Goal: Information Seeking & Learning: Learn about a topic

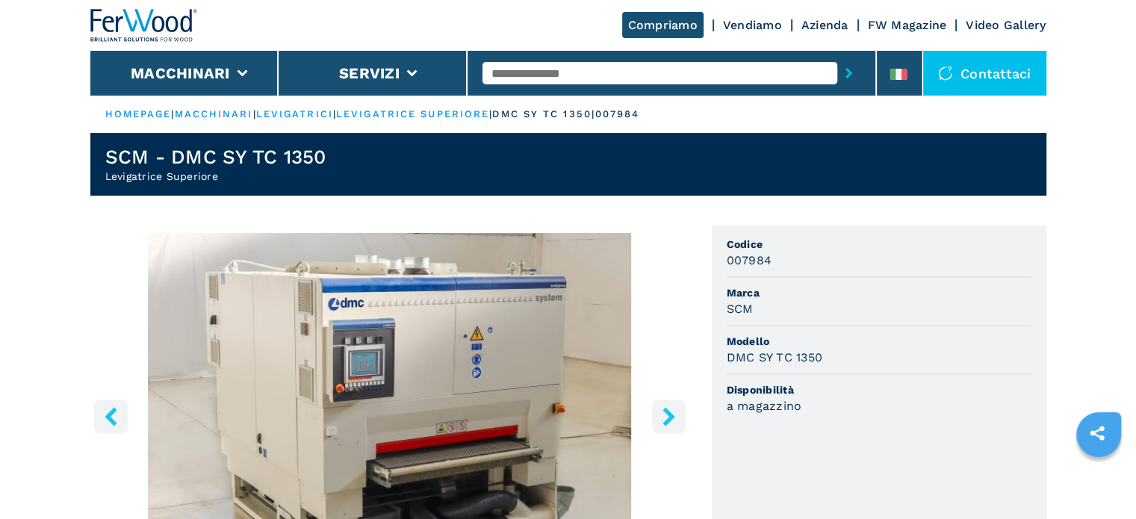
click at [547, 71] on input "text" at bounding box center [660, 73] width 355 height 22
type input "*"
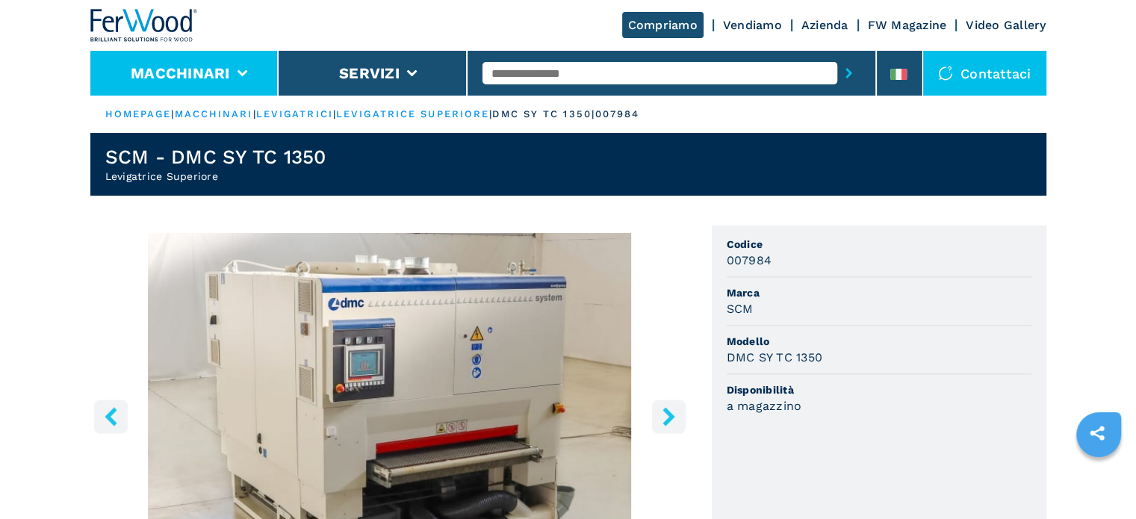
click at [235, 75] on li "Macchinari" at bounding box center [184, 73] width 189 height 45
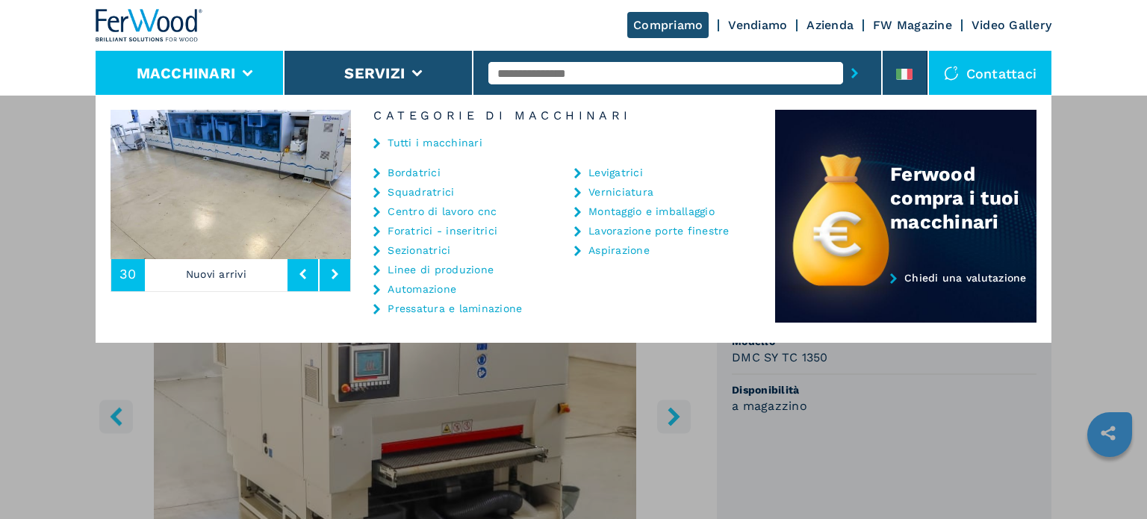
click at [439, 211] on link "Centro di lavoro cnc" at bounding box center [442, 211] width 109 height 10
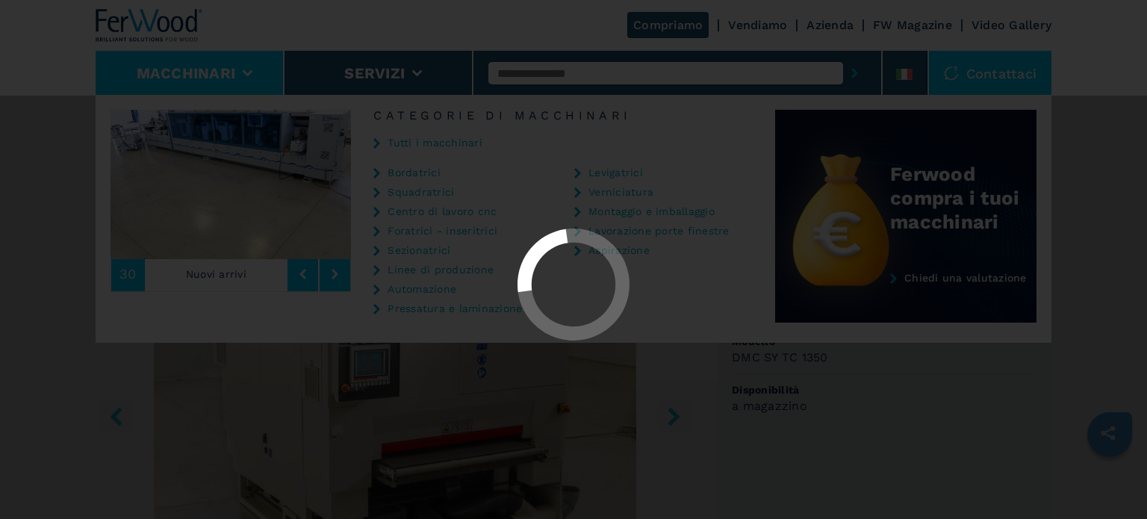
select select "**********"
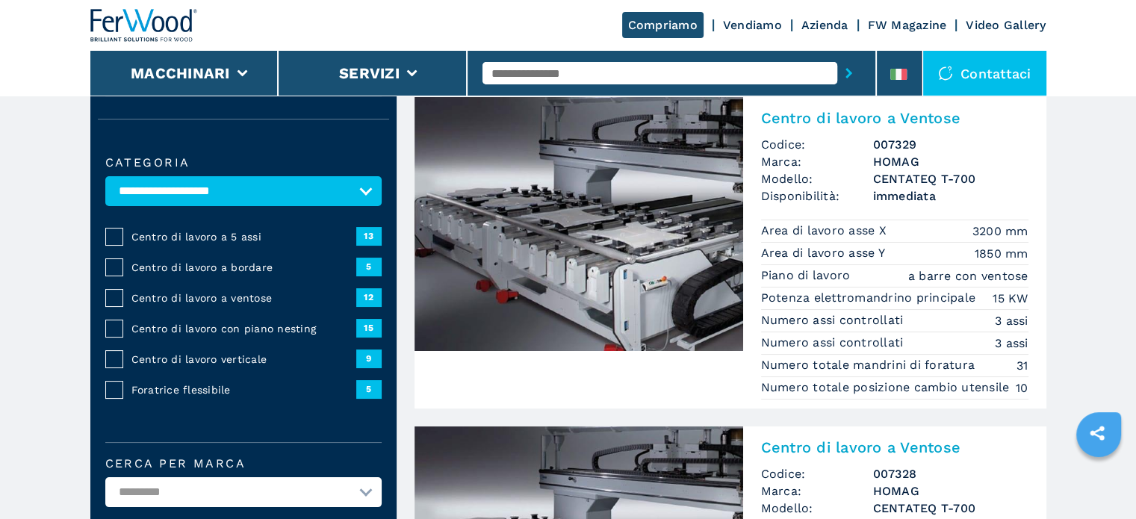
scroll to position [299, 0]
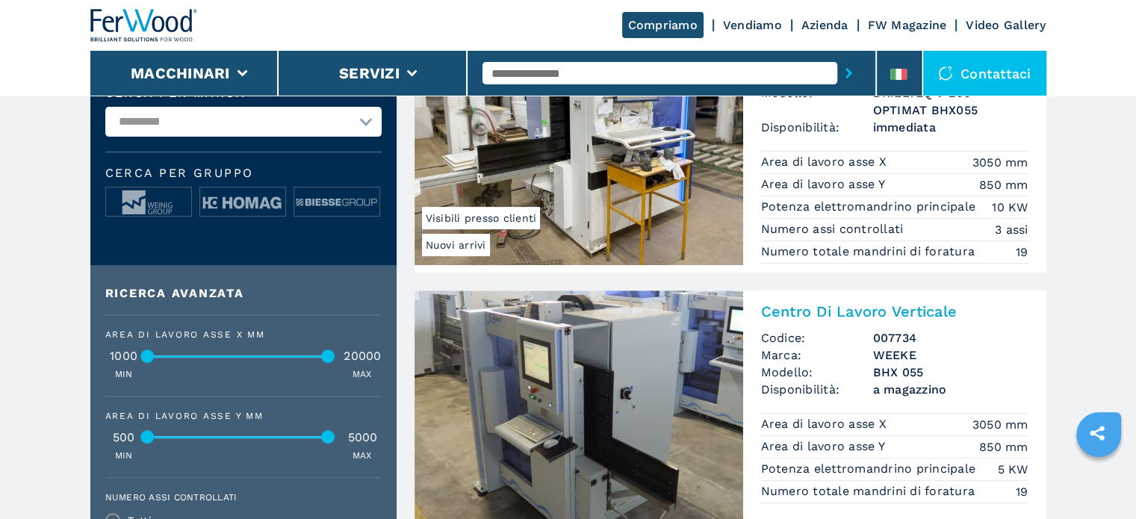
scroll to position [373, 0]
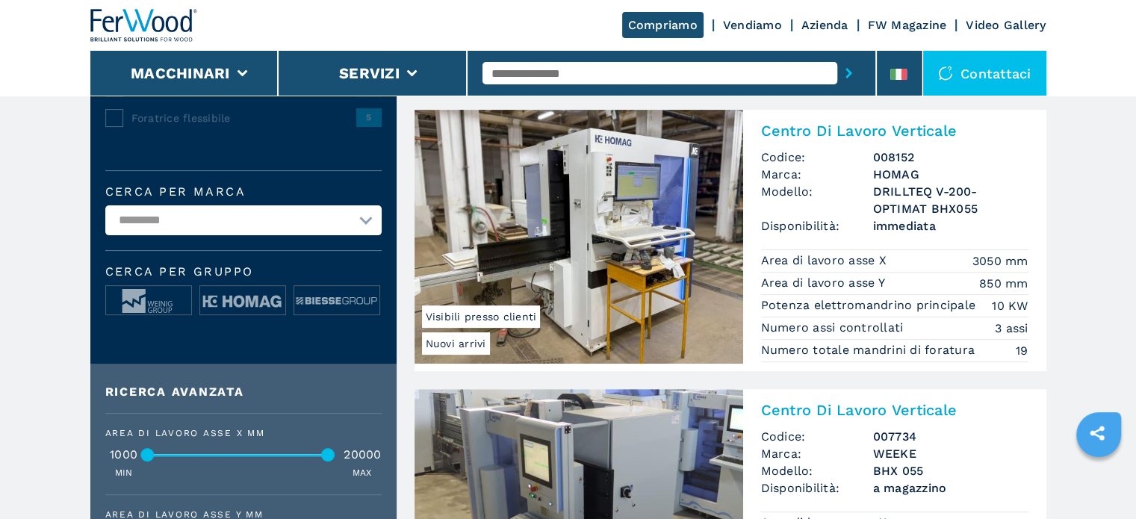
click at [551, 72] on input "text" at bounding box center [660, 73] width 355 height 22
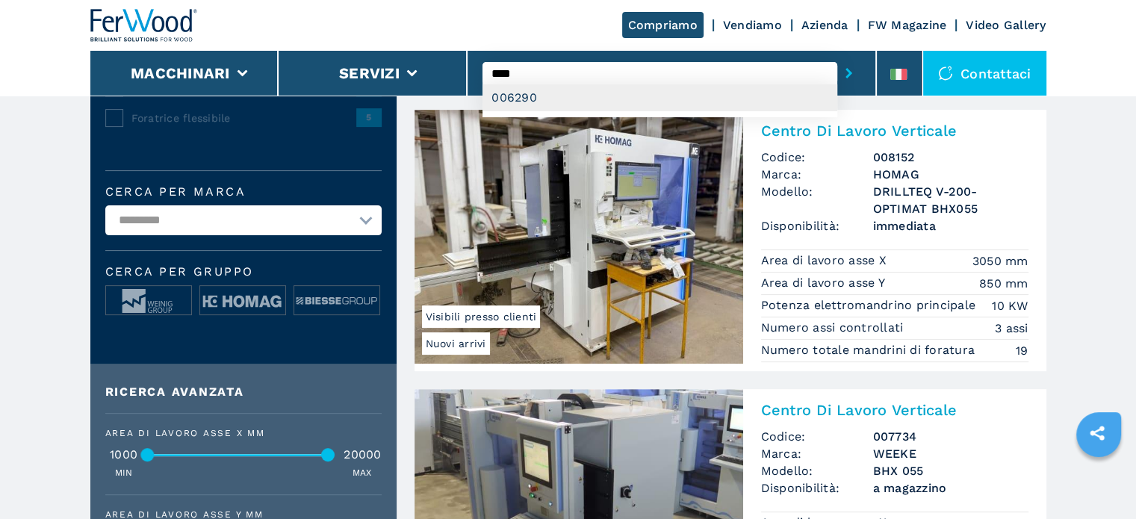
click at [500, 101] on div "006290" at bounding box center [660, 97] width 355 height 27
type input "******"
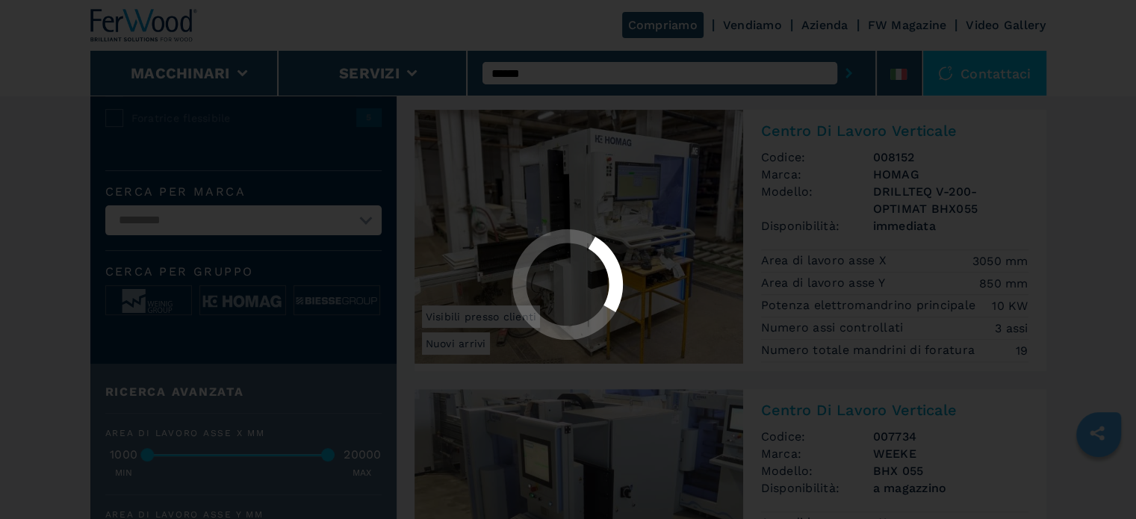
scroll to position [0, 0]
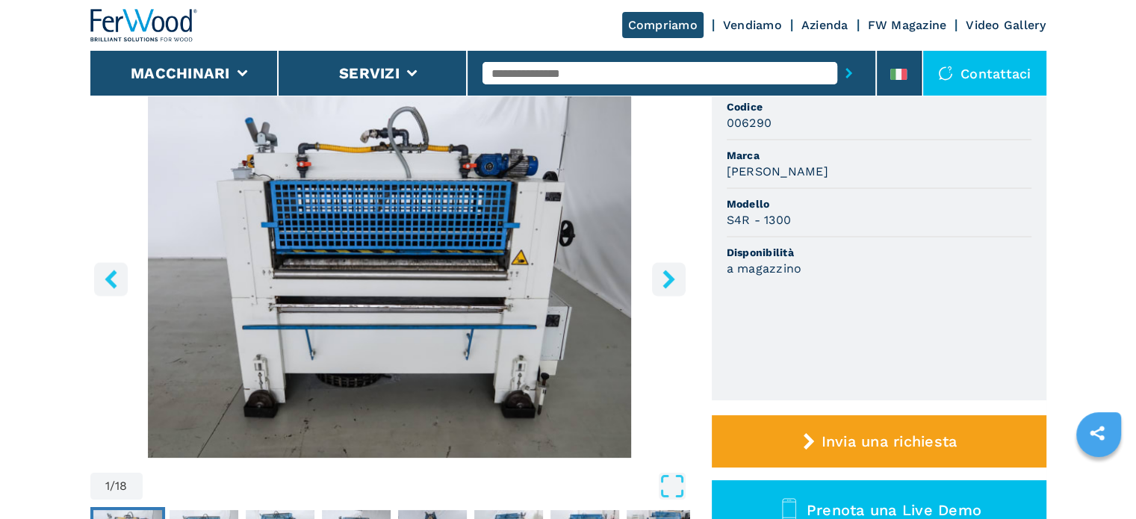
scroll to position [149, 0]
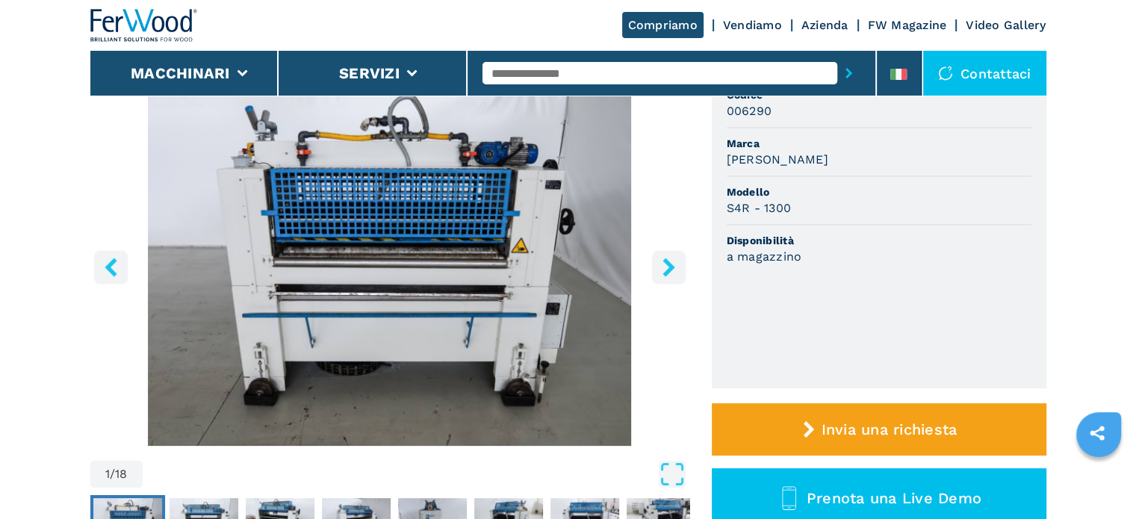
click at [665, 267] on icon "right-button" at bounding box center [669, 267] width 19 height 19
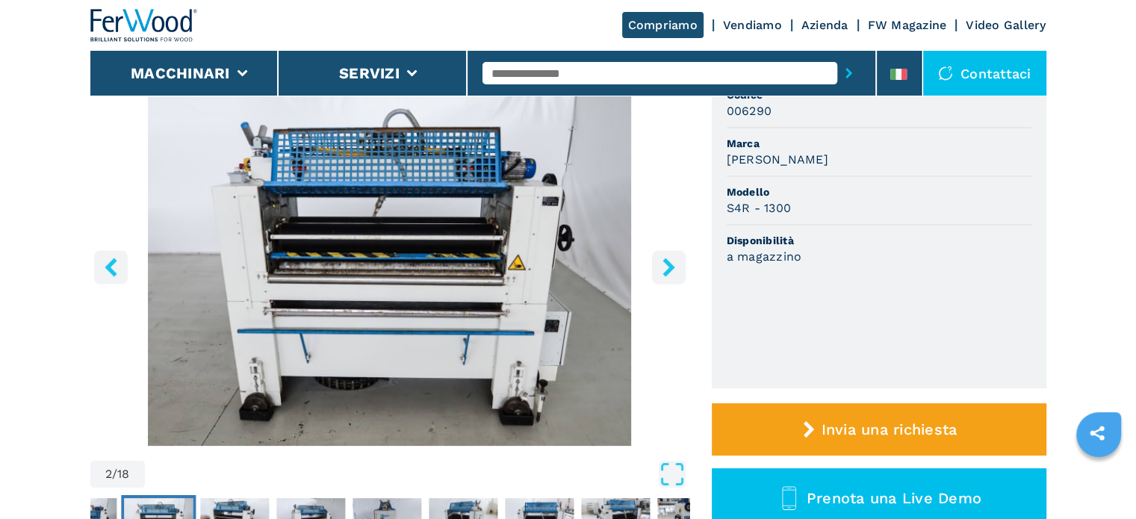
click at [665, 267] on icon "right-button" at bounding box center [669, 267] width 19 height 19
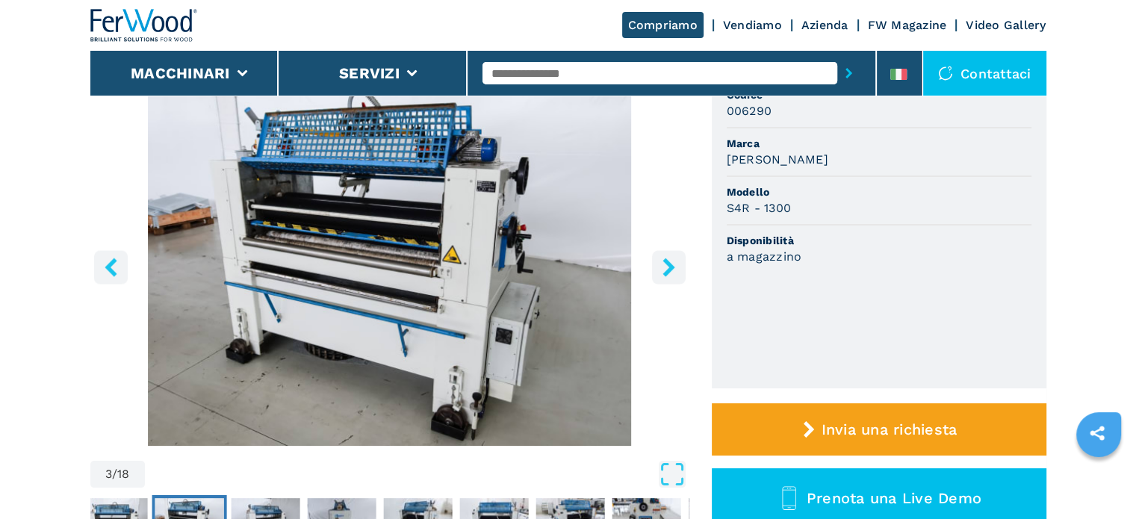
click at [666, 265] on icon "right-button" at bounding box center [669, 267] width 19 height 19
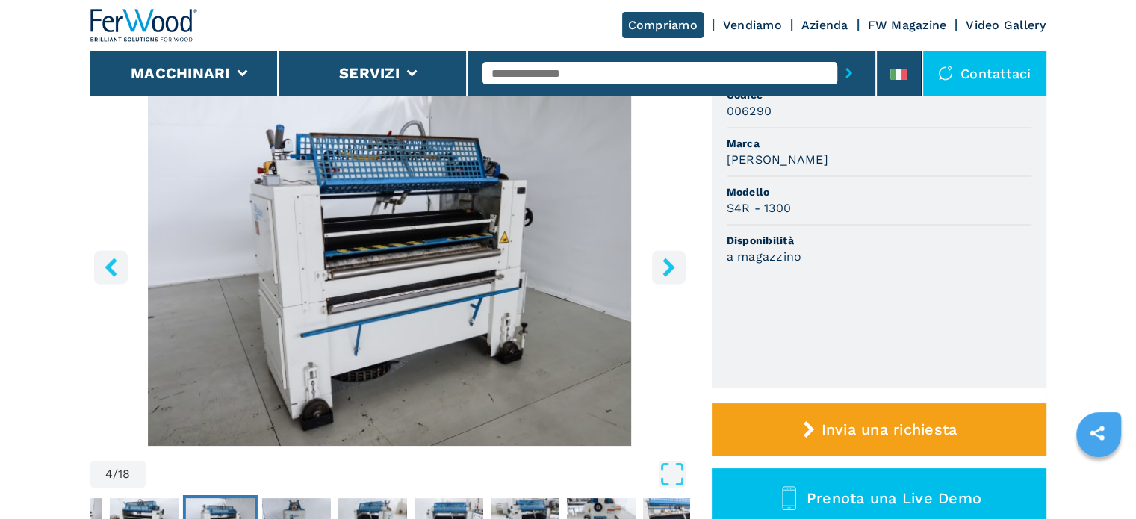
click at [666, 266] on icon "right-button" at bounding box center [669, 267] width 19 height 19
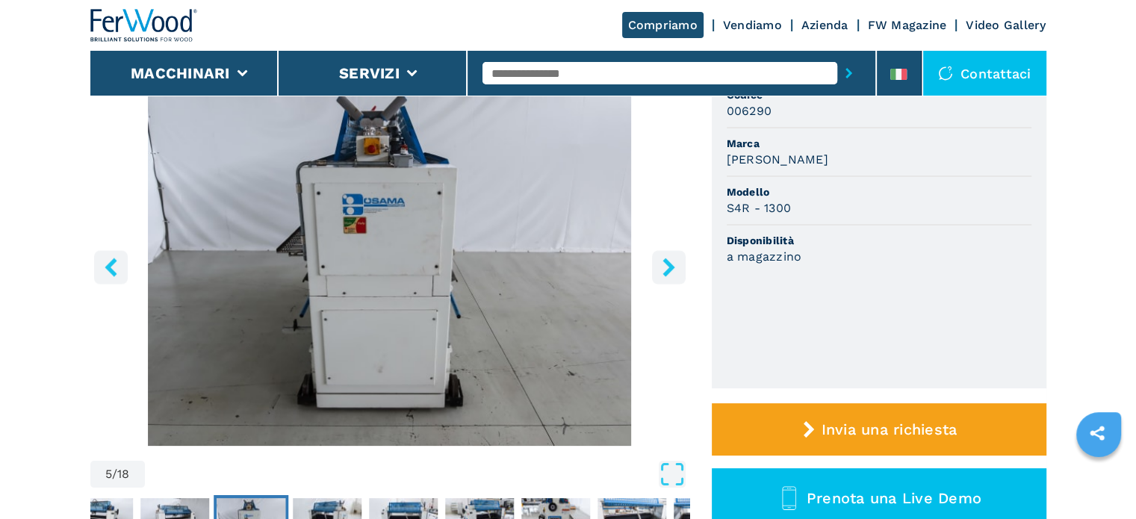
click at [666, 266] on icon "right-button" at bounding box center [669, 267] width 19 height 19
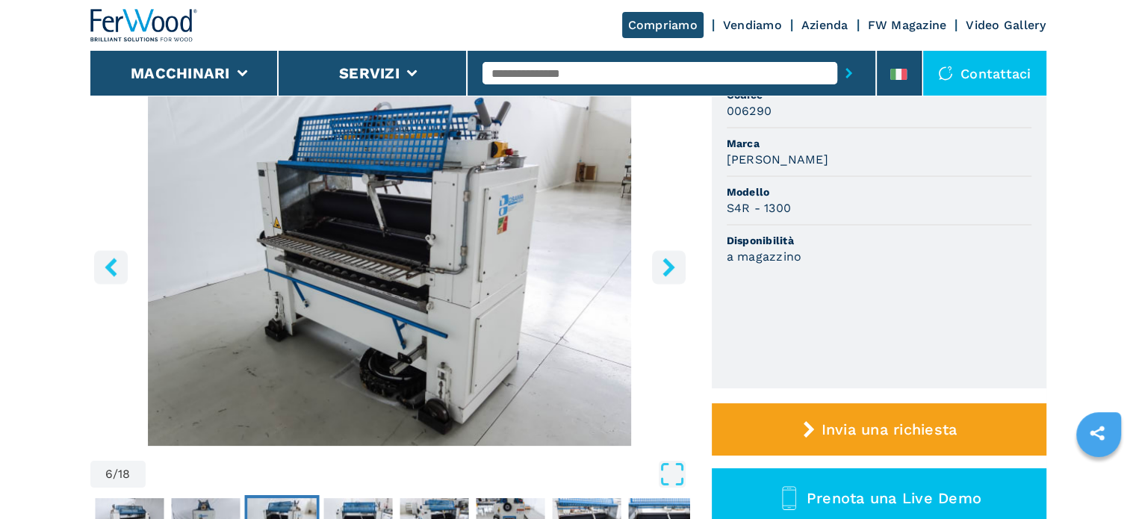
click at [666, 266] on icon "right-button" at bounding box center [669, 267] width 19 height 19
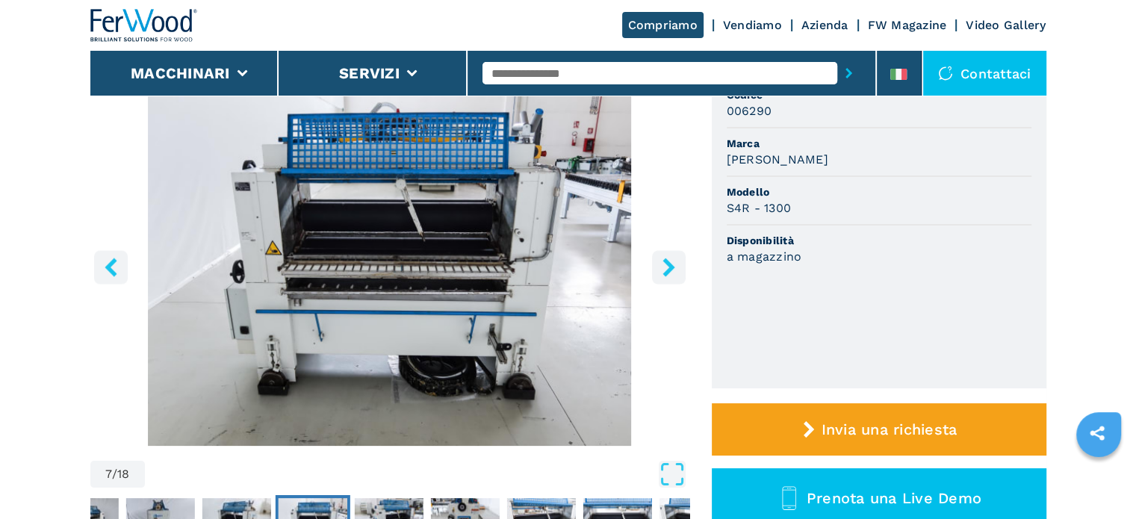
click at [666, 266] on icon "right-button" at bounding box center [669, 267] width 19 height 19
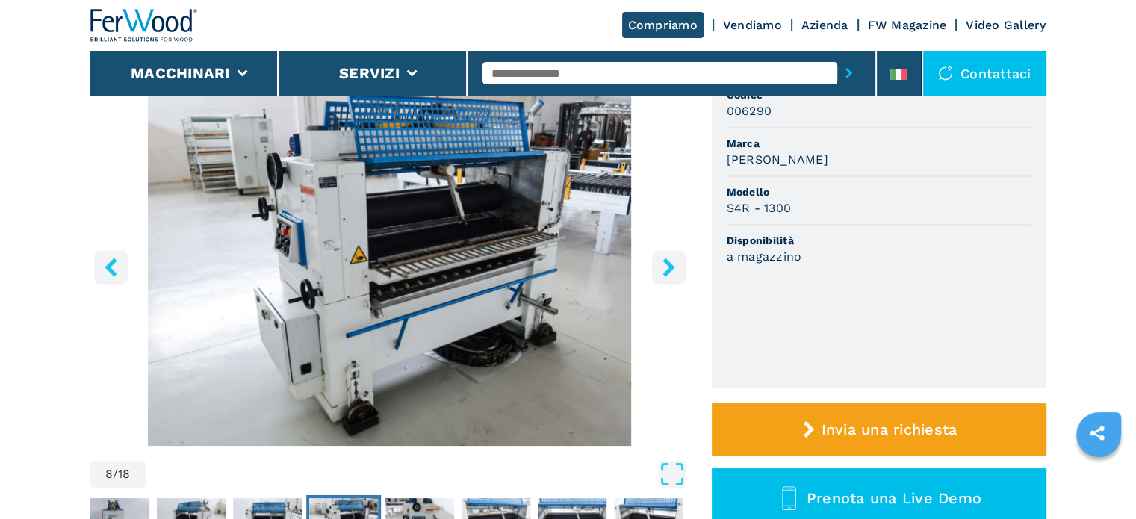
click at [666, 266] on icon "right-button" at bounding box center [669, 267] width 19 height 19
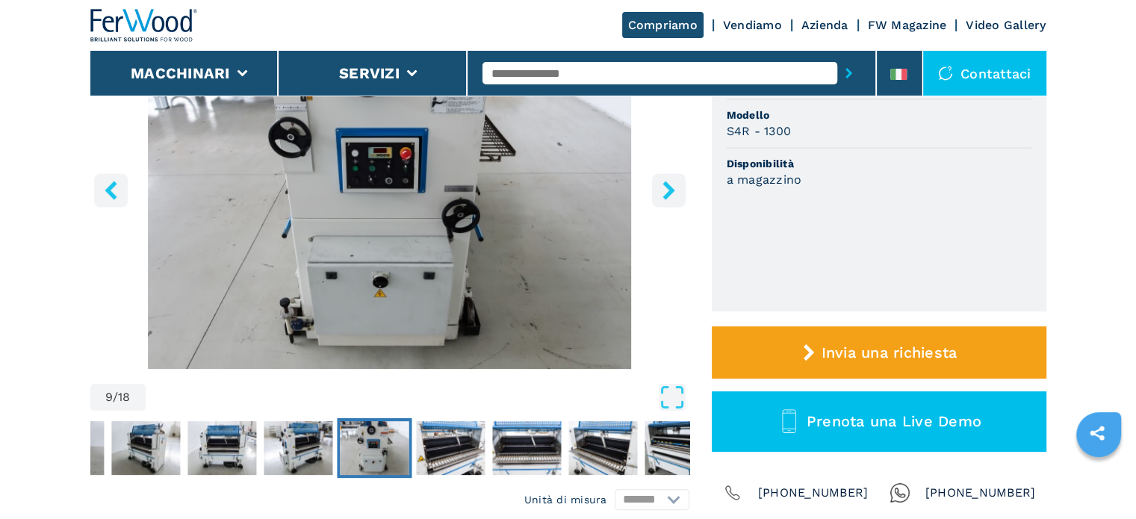
scroll to position [299, 0]
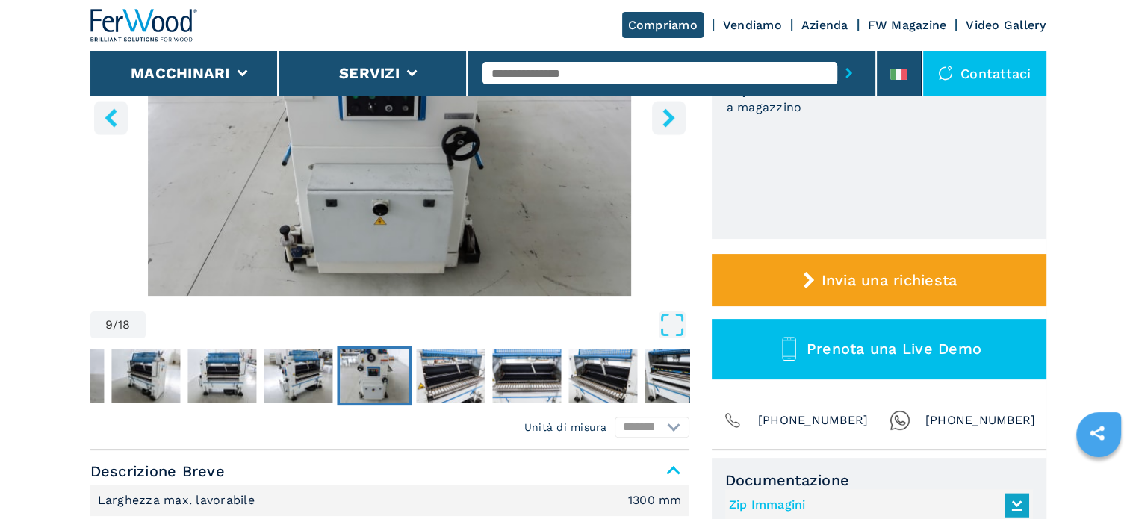
click at [660, 111] on icon "right-button" at bounding box center [669, 117] width 19 height 19
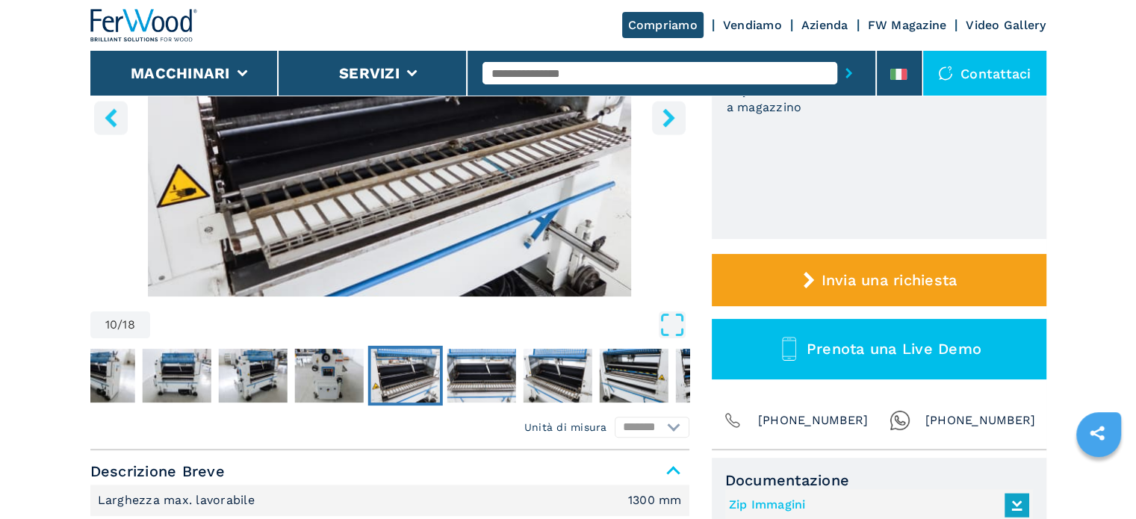
click at [660, 111] on icon "right-button" at bounding box center [669, 117] width 19 height 19
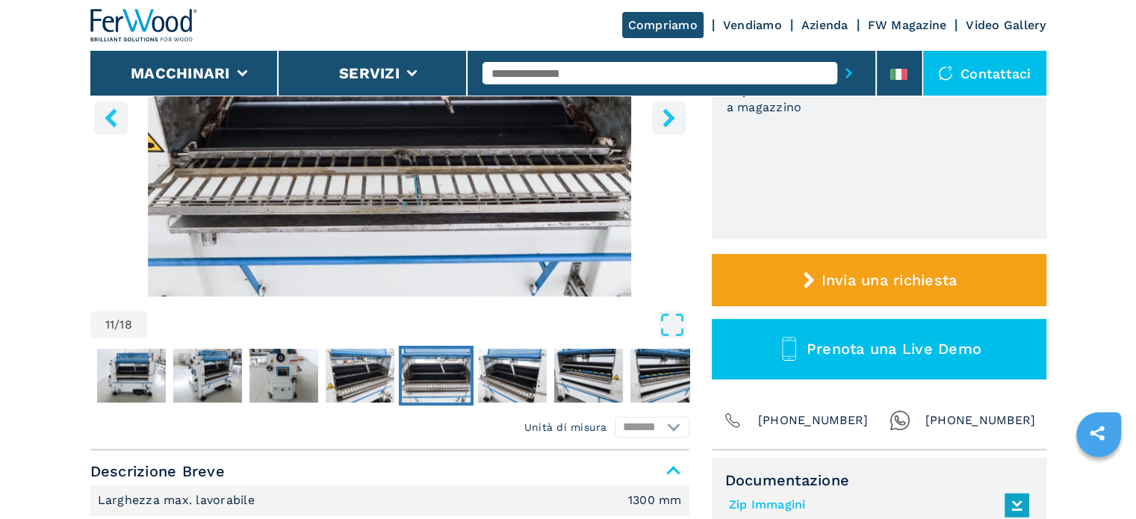
click at [660, 111] on icon "right-button" at bounding box center [669, 117] width 19 height 19
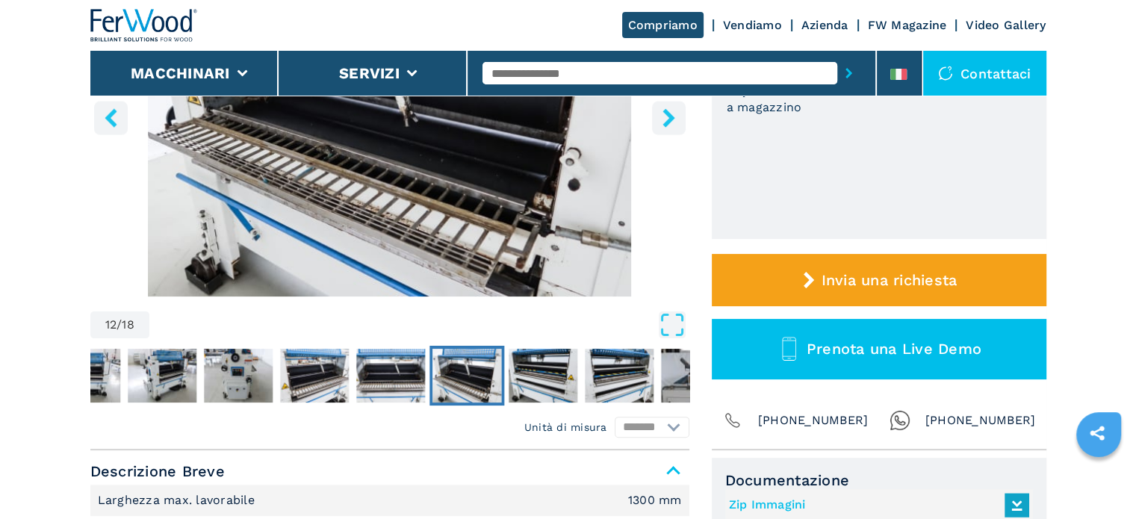
click at [660, 111] on icon "right-button" at bounding box center [669, 117] width 19 height 19
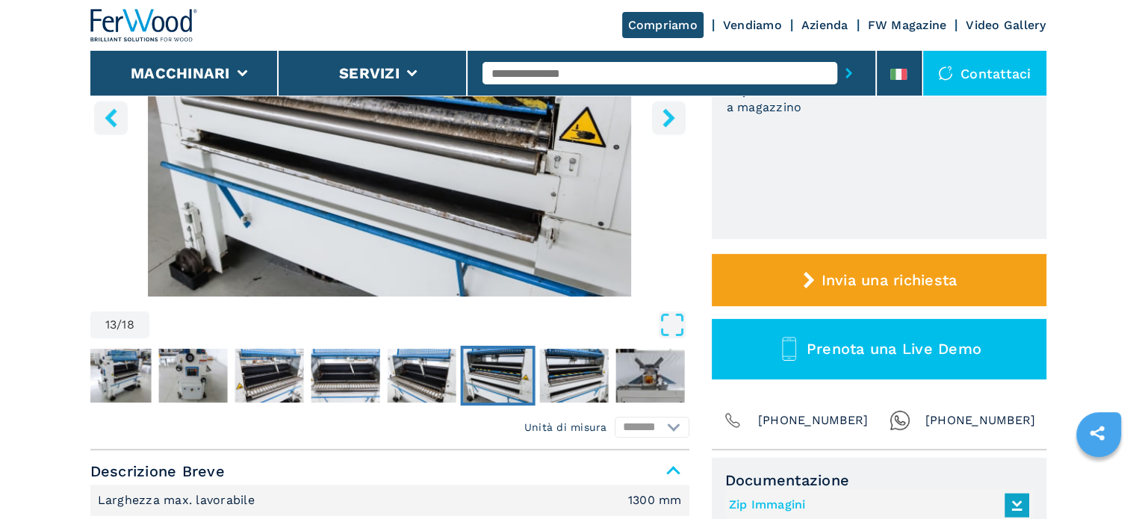
click at [660, 111] on icon "right-button" at bounding box center [669, 117] width 19 height 19
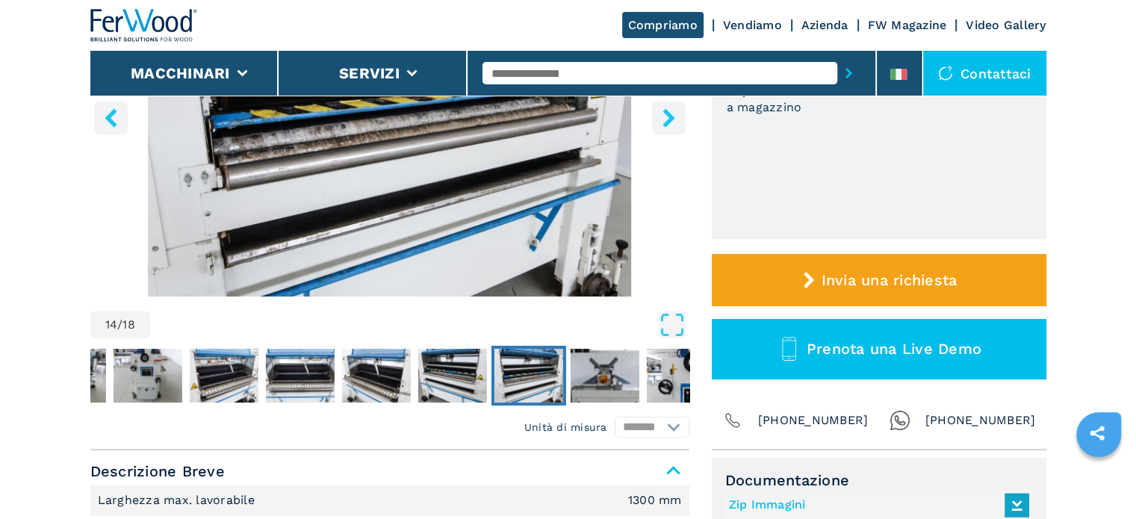
click at [658, 112] on button "right-button" at bounding box center [669, 118] width 34 height 34
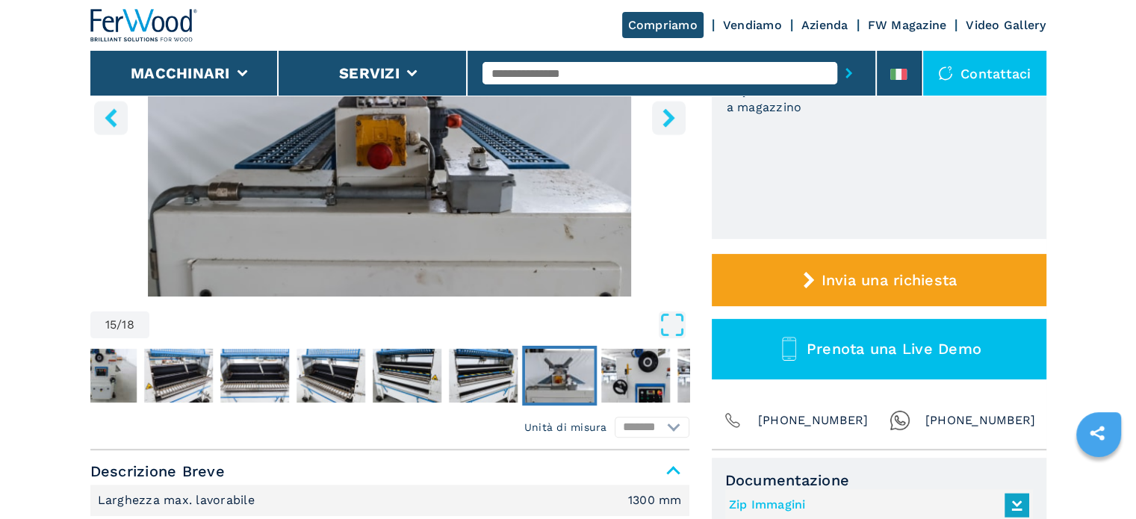
click at [658, 112] on button "right-button" at bounding box center [669, 118] width 34 height 34
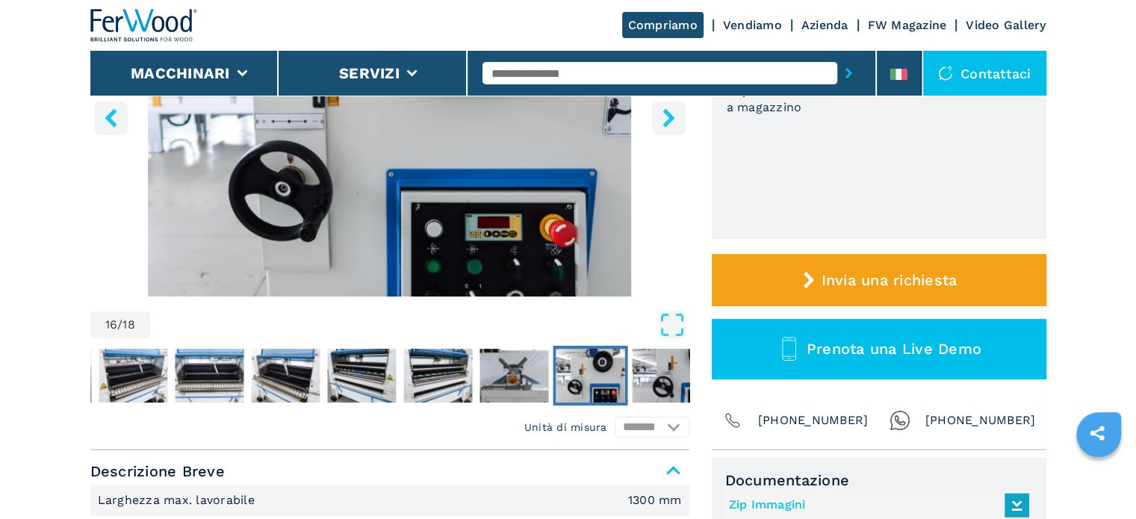
click at [658, 112] on button "right-button" at bounding box center [669, 118] width 34 height 34
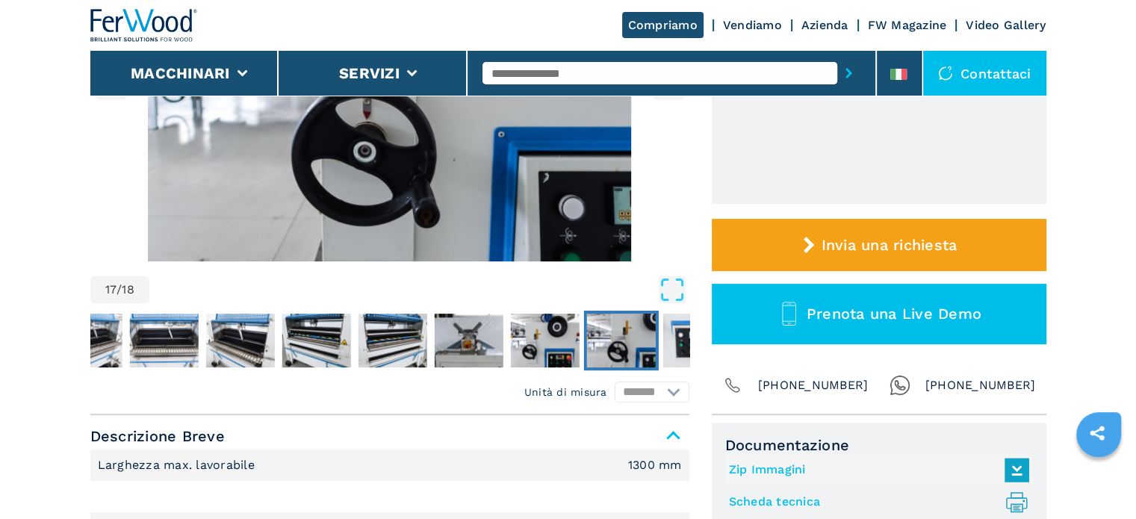
scroll to position [149, 0]
